Goal: Check status: Check status

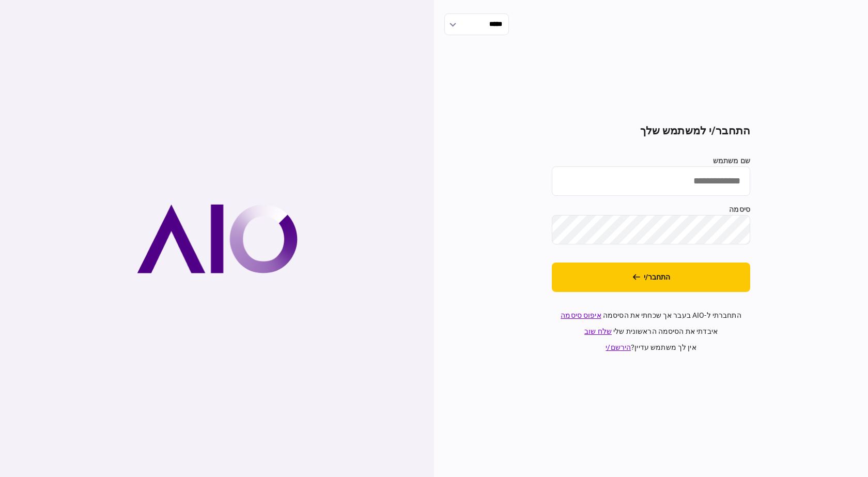
type input "**********"
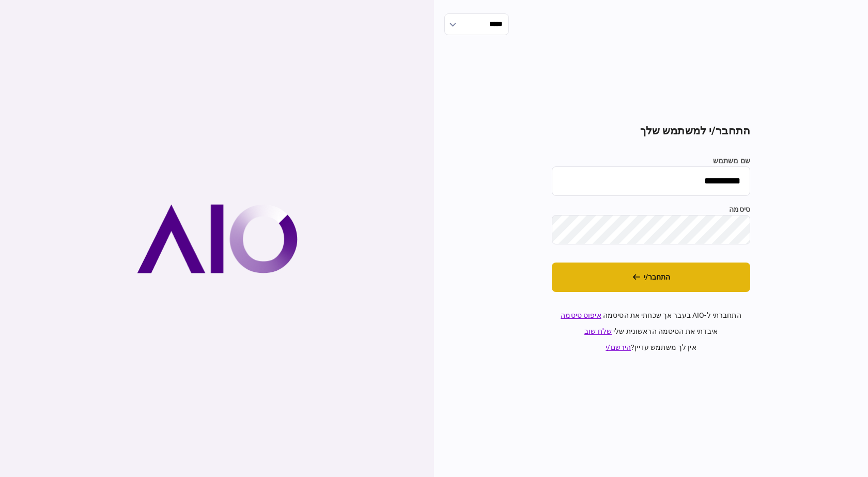
click at [677, 286] on button "התחבר/י" at bounding box center [651, 276] width 198 height 29
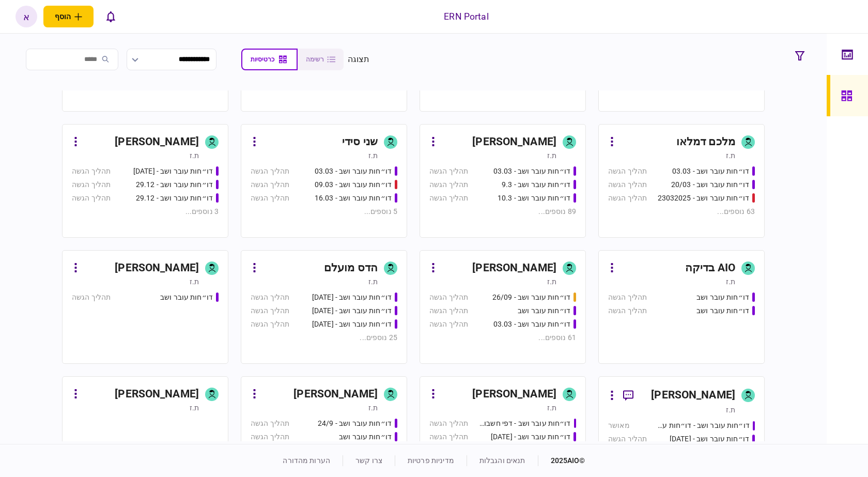
scroll to position [465, 0]
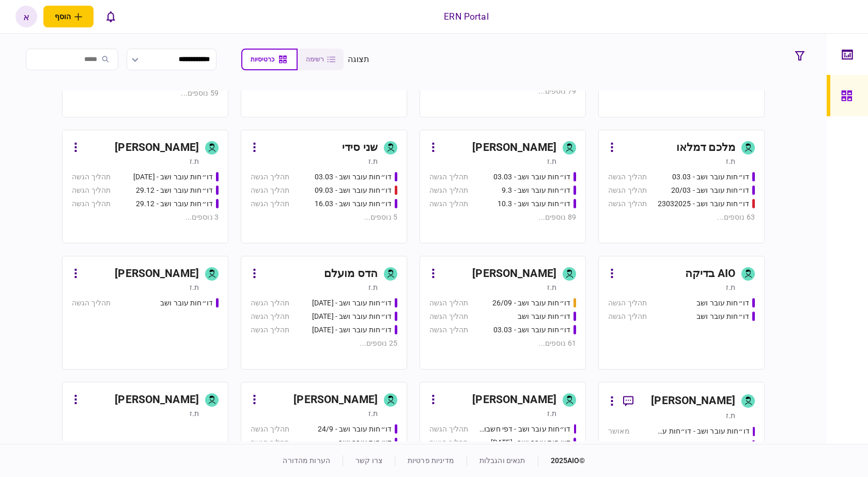
click at [538, 167] on link "איתמר שקד ת.ז דו״חות עובר ושב - 03.03 תהליך הגשה דו״חות עובר ושב - 9.3 תהליך הג…" at bounding box center [502, 187] width 166 height 114
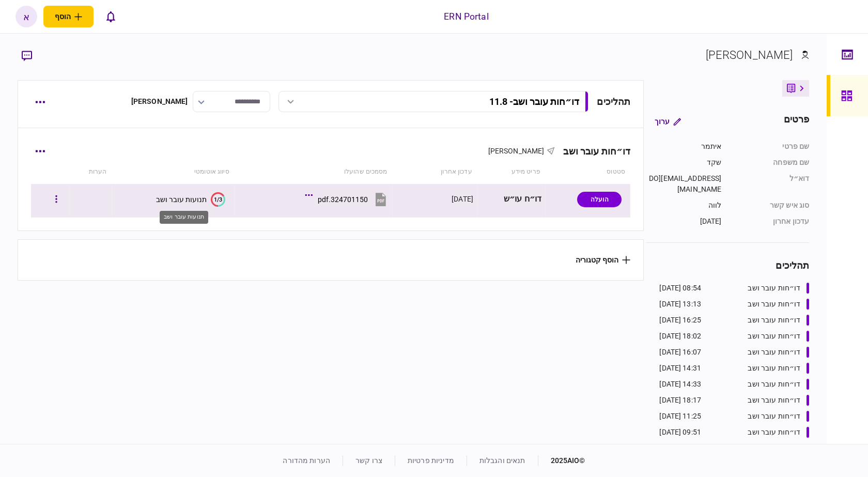
click at [183, 200] on div "תנועות עובר ושב" at bounding box center [181, 199] width 51 height 8
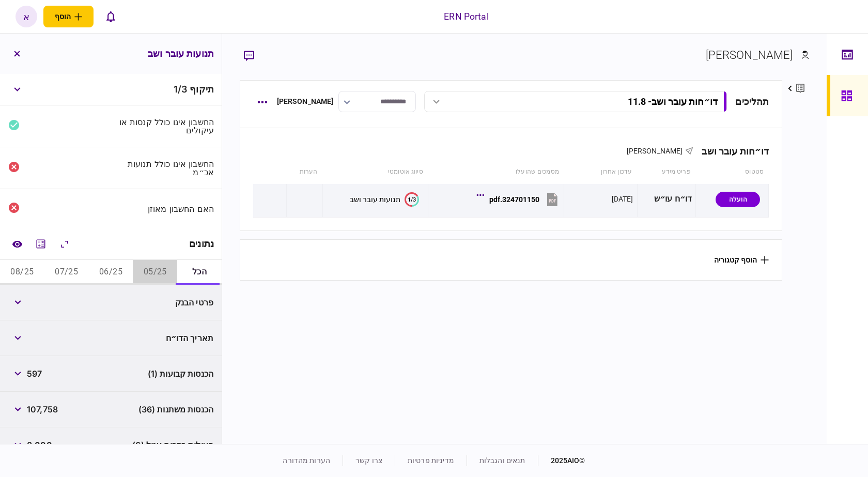
click at [143, 268] on button "05/25" at bounding box center [155, 272] width 44 height 25
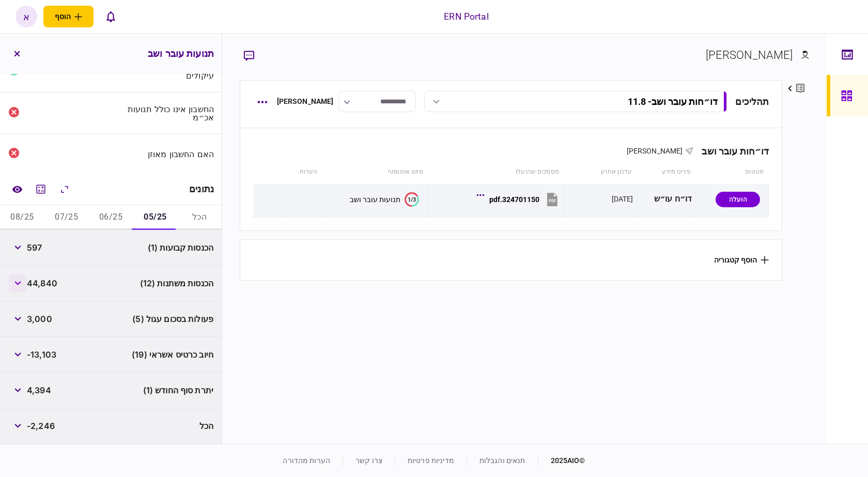
click at [14, 278] on button "button" at bounding box center [17, 283] width 19 height 19
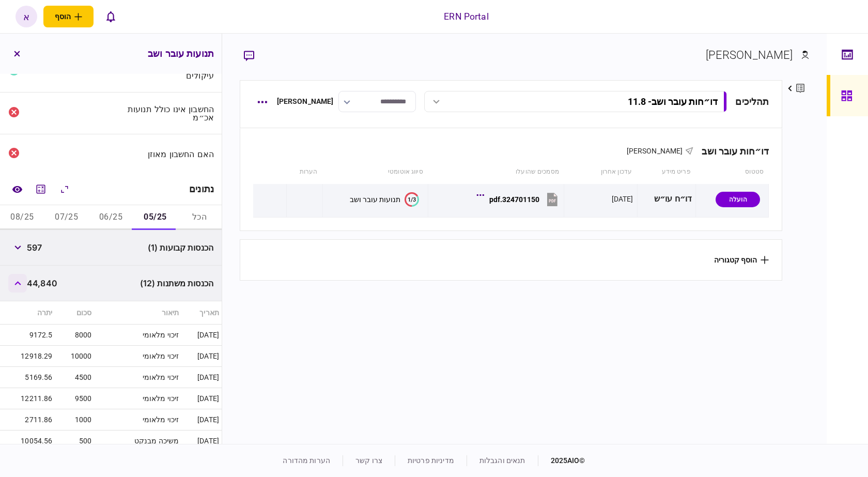
click at [14, 278] on button "button" at bounding box center [17, 283] width 19 height 19
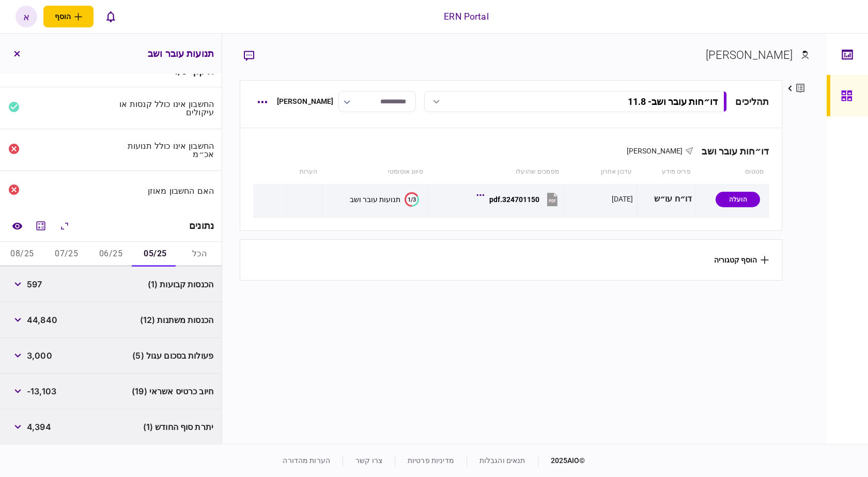
scroll to position [0, 0]
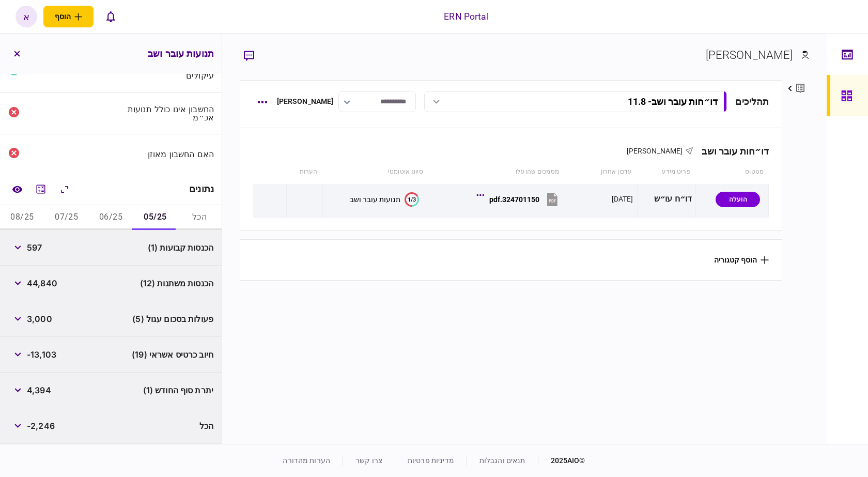
click at [105, 217] on button "06/25" at bounding box center [111, 217] width 44 height 25
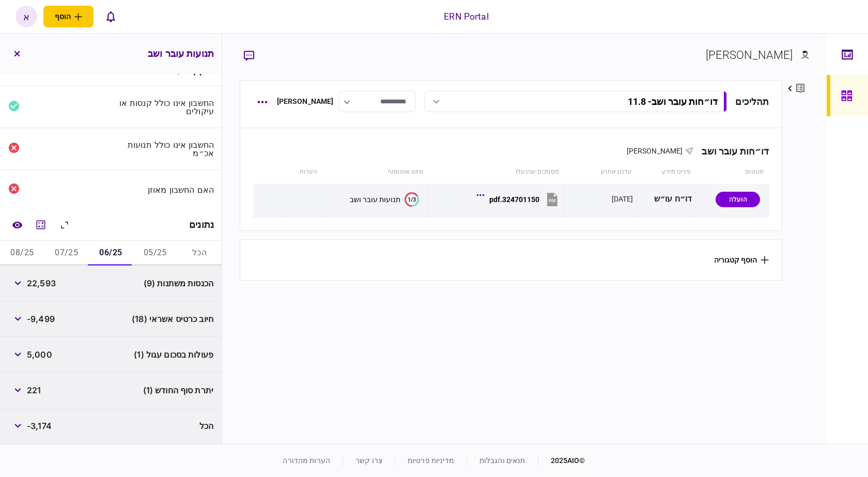
click at [65, 244] on button "07/25" at bounding box center [66, 253] width 44 height 25
click at [23, 256] on button "08/25" at bounding box center [22, 253] width 44 height 25
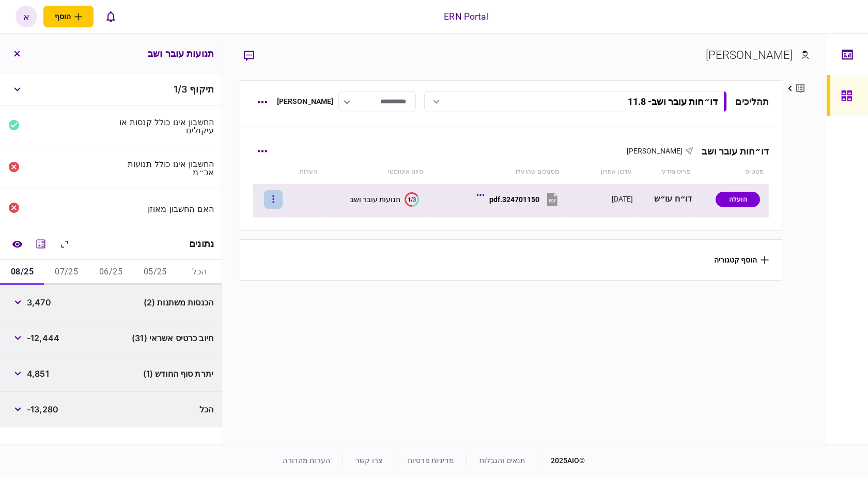
click at [283, 194] on button "button" at bounding box center [273, 199] width 19 height 19
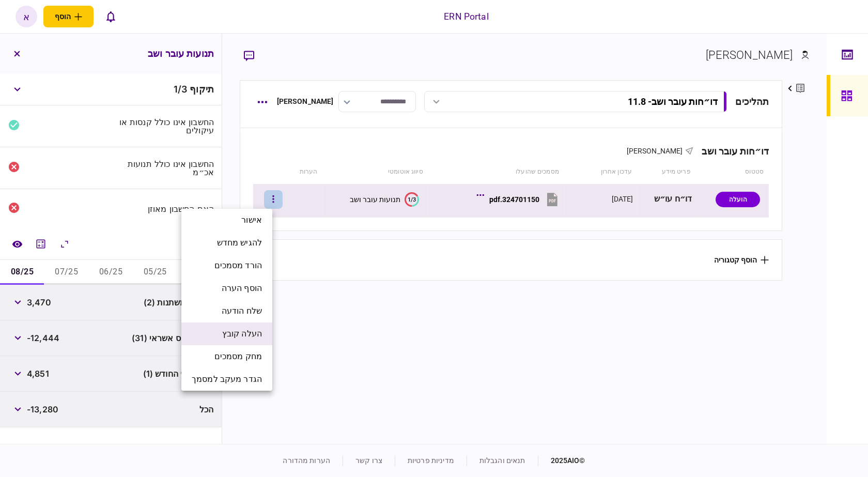
click at [262, 338] on li "העלה קובץ" at bounding box center [226, 333] width 91 height 23
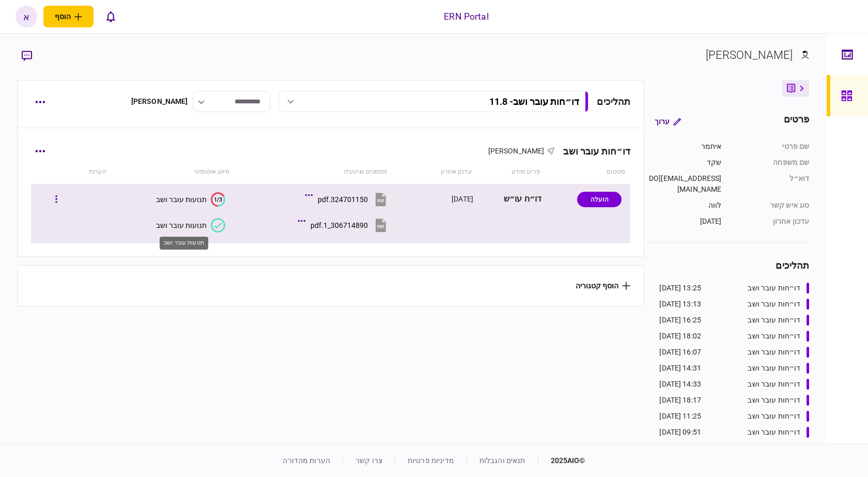
click at [179, 224] on div "תנועות עובר ושב" at bounding box center [181, 225] width 51 height 8
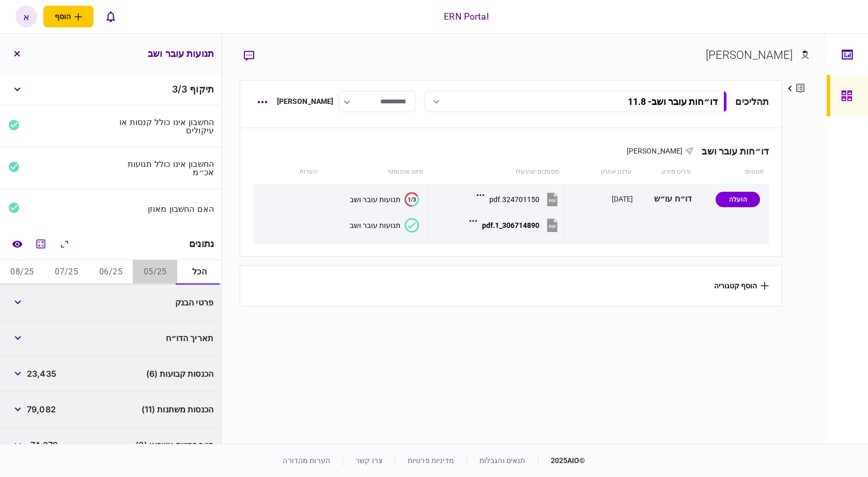
click at [157, 267] on button "05/25" at bounding box center [155, 272] width 44 height 25
click at [44, 240] on icon "מחשבון" at bounding box center [41, 244] width 12 height 12
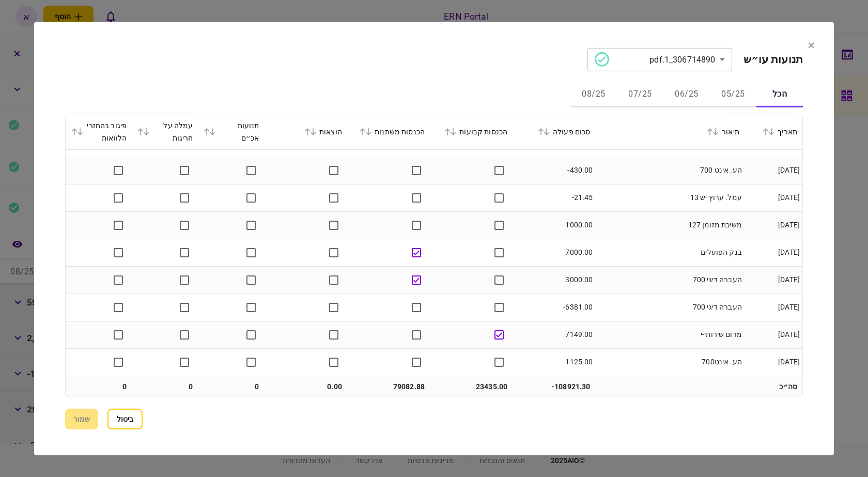
scroll to position [980, 0]
click at [137, 422] on button "ביטול" at bounding box center [124, 419] width 35 height 21
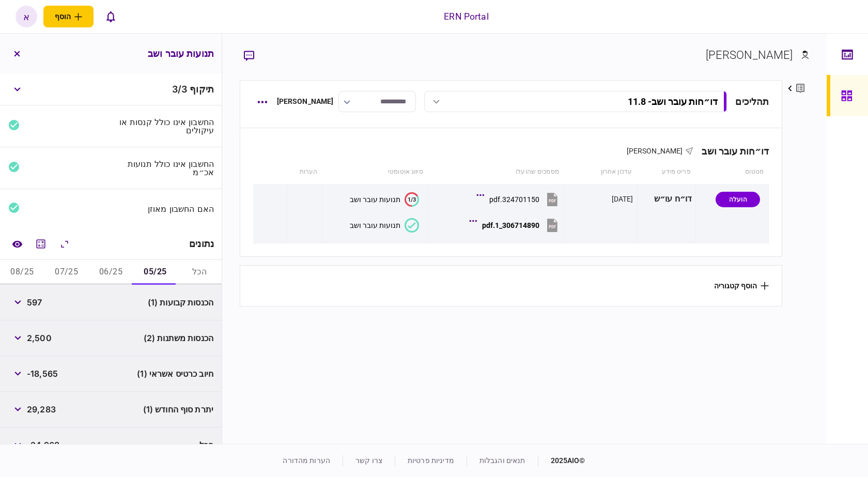
click at [40, 303] on span "597" at bounding box center [34, 302] width 15 height 12
copy span "597"
click at [38, 332] on span "2,500" at bounding box center [39, 338] width 25 height 12
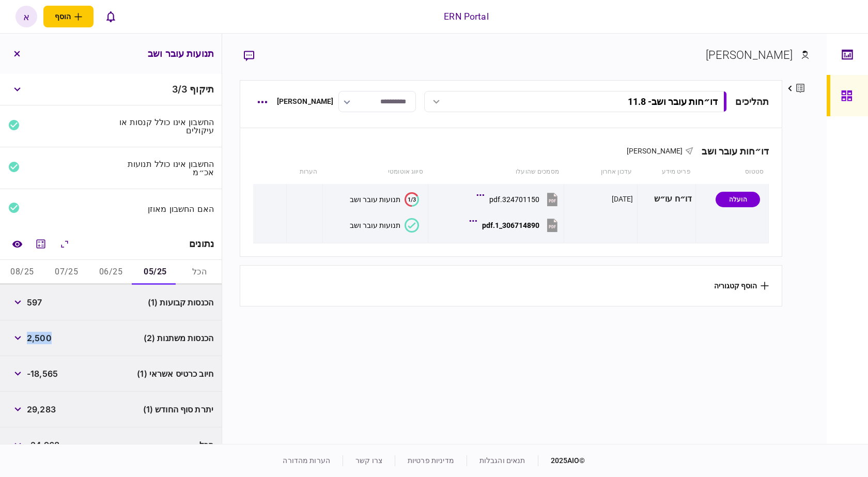
copy span "2,500"
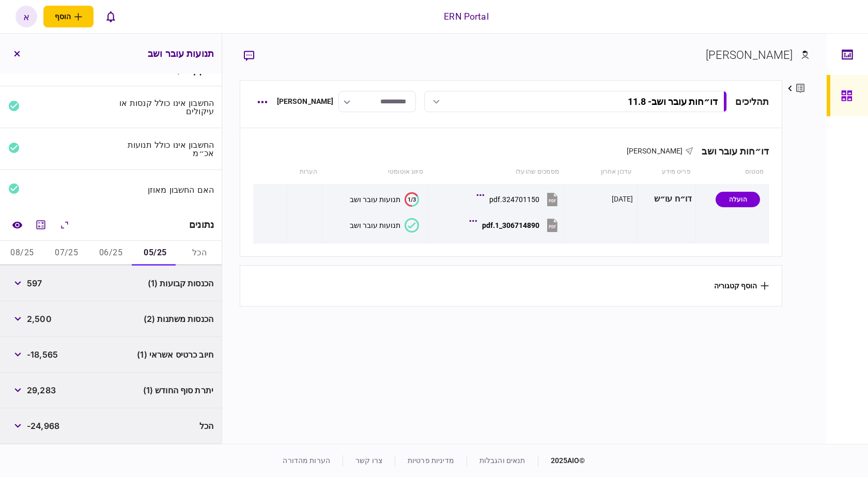
click at [45, 388] on span "29,283" at bounding box center [41, 390] width 29 height 12
copy span "29,283"
click at [107, 253] on button "06/25" at bounding box center [111, 253] width 44 height 25
click at [48, 280] on span "7,949" at bounding box center [38, 283] width 23 height 12
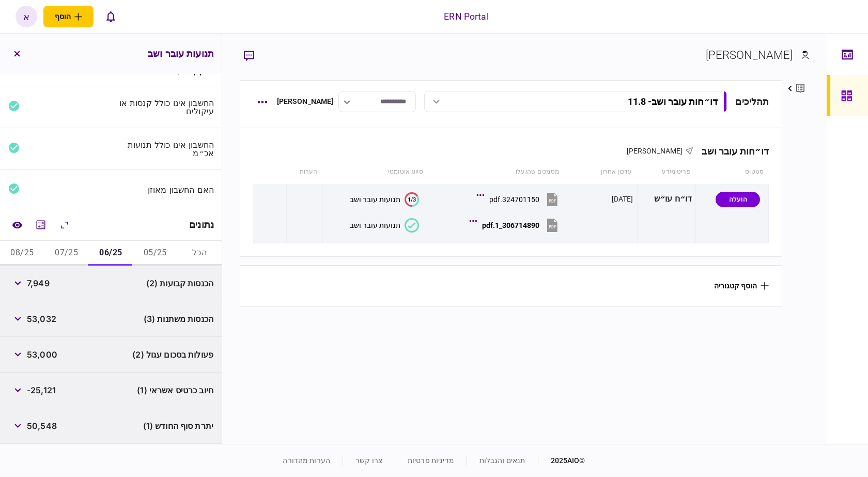
click at [48, 280] on span "7,949" at bounding box center [38, 283] width 23 height 12
copy span "7,949"
click at [37, 325] on div "53,032" at bounding box center [32, 318] width 48 height 19
copy span "53,032"
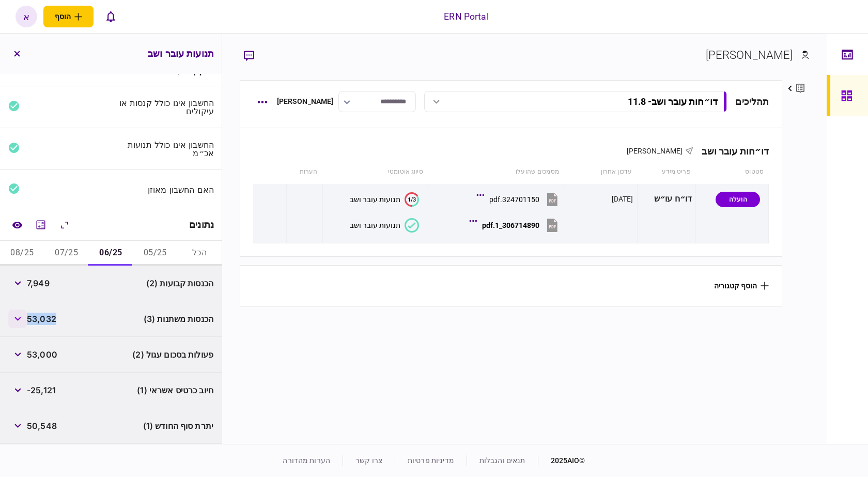
click at [24, 318] on button "button" at bounding box center [17, 318] width 19 height 19
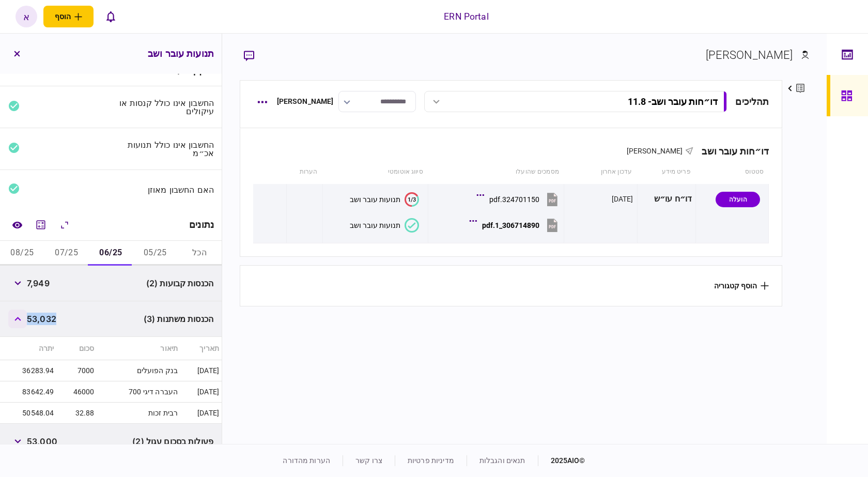
click at [24, 318] on button "button" at bounding box center [17, 318] width 19 height 19
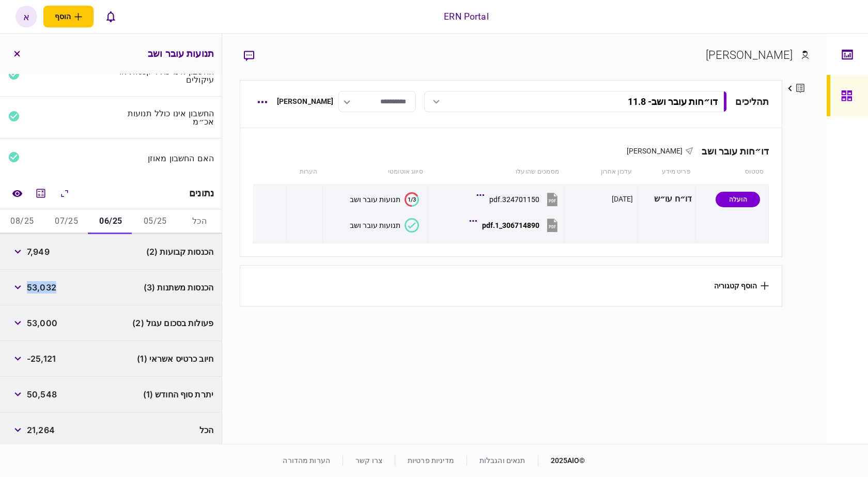
scroll to position [55, 0]
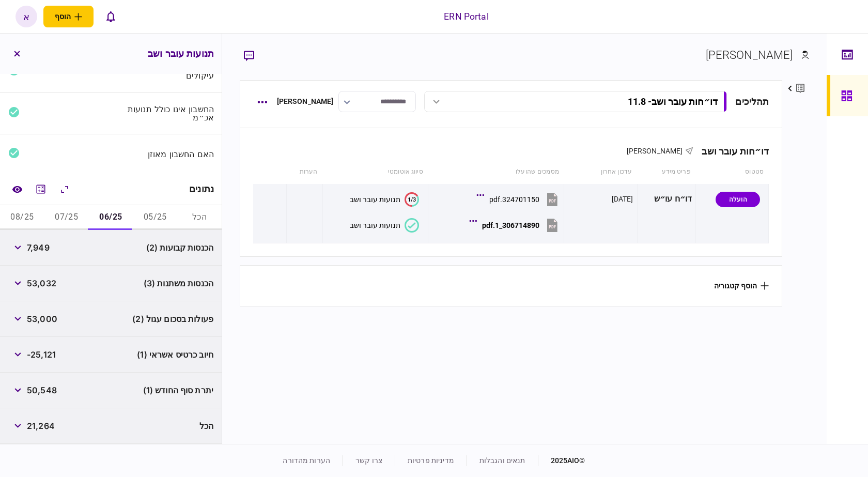
click at [43, 393] on span "50,548" at bounding box center [42, 390] width 30 height 12
copy span "50,548"
click at [71, 224] on button "07/25" at bounding box center [66, 217] width 44 height 25
click at [38, 251] on span "7,740" at bounding box center [38, 247] width 22 height 12
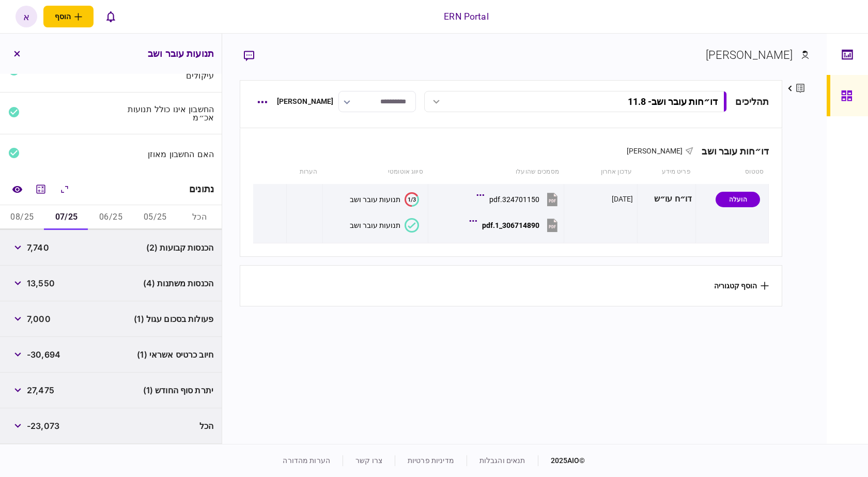
click at [38, 251] on span "7,740" at bounding box center [38, 247] width 22 height 12
copy span "7,740"
click at [42, 285] on span "13,550" at bounding box center [41, 283] width 28 height 12
click at [43, 285] on span "13,550" at bounding box center [41, 283] width 28 height 12
copy span "13,550"
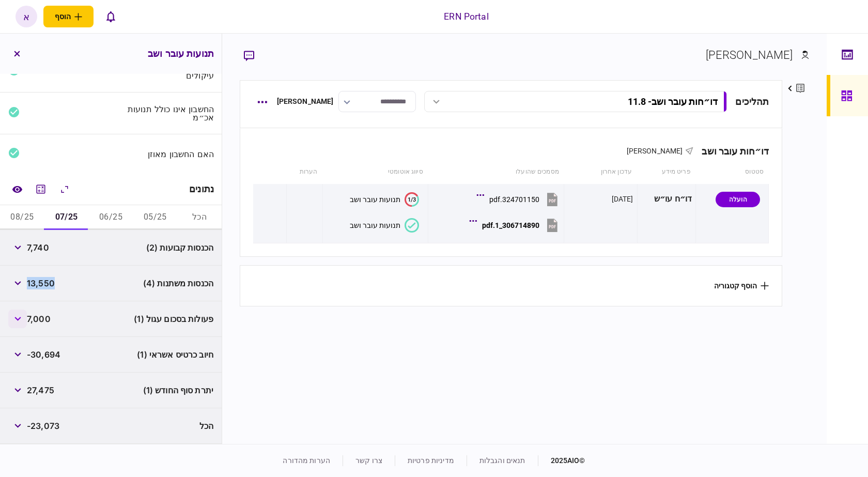
click at [19, 321] on button "button" at bounding box center [17, 318] width 19 height 19
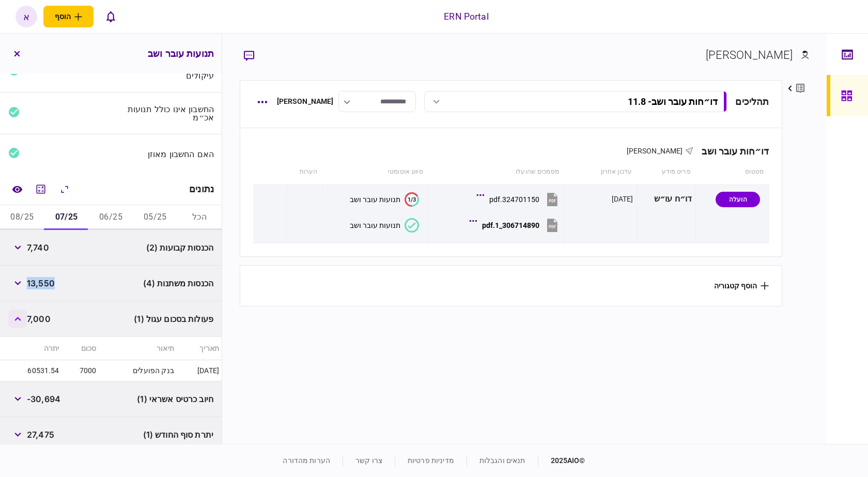
click at [25, 322] on button "button" at bounding box center [17, 318] width 19 height 19
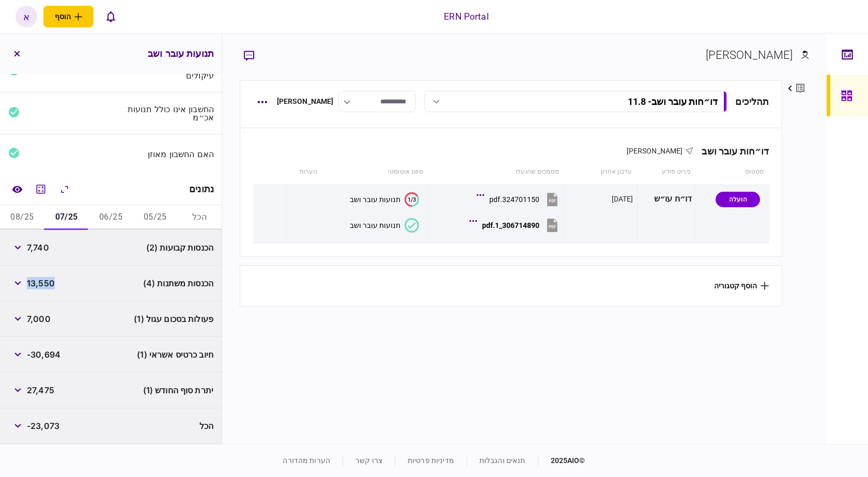
click at [49, 386] on span "27,475" at bounding box center [40, 390] width 27 height 12
copy div "27,475"
click at [28, 221] on button "08/25" at bounding box center [22, 217] width 44 height 25
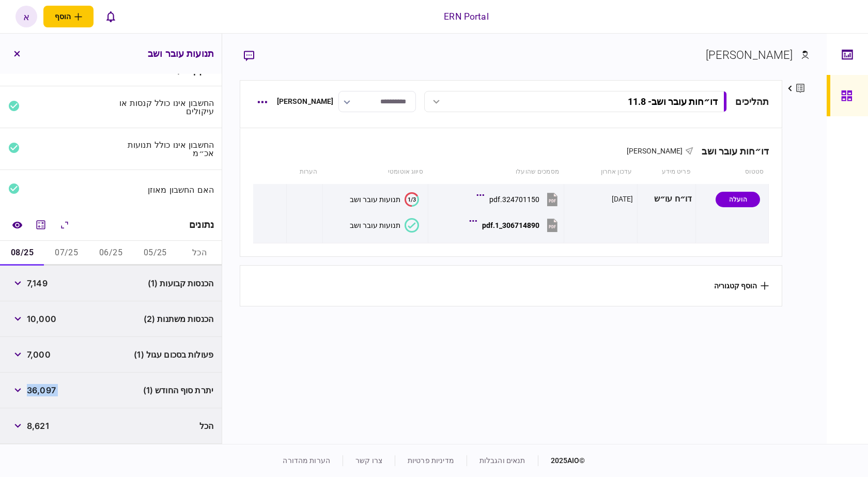
scroll to position [19, 0]
click at [37, 287] on span "7,149" at bounding box center [37, 283] width 21 height 12
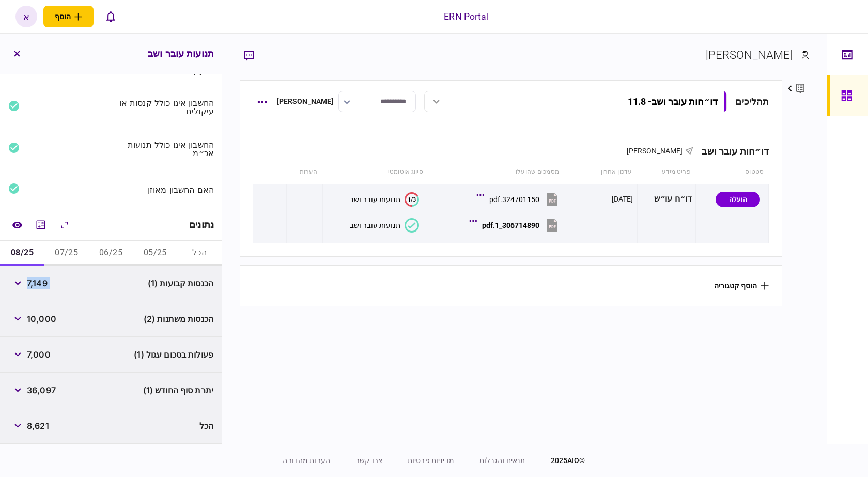
copy div "7,149"
click at [52, 320] on span "10,000" at bounding box center [41, 319] width 29 height 12
click at [53, 388] on span "36,097" at bounding box center [41, 390] width 29 height 12
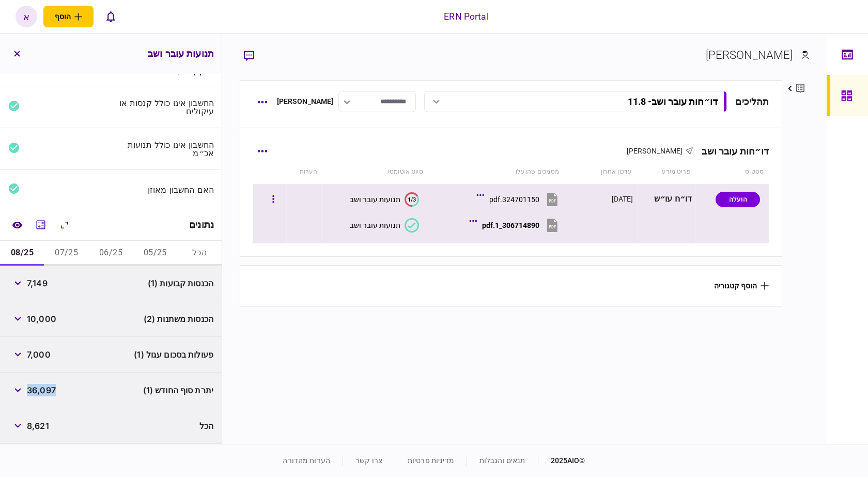
click at [513, 218] on button "306714890_1.pdf" at bounding box center [516, 224] width 88 height 23
